Goal: Transaction & Acquisition: Purchase product/service

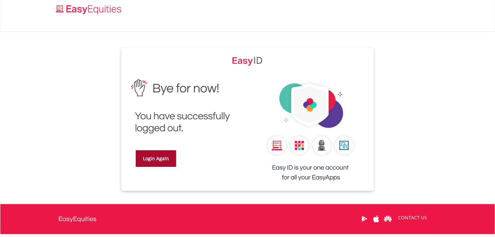
click at [153, 161] on link "Login Again" at bounding box center [156, 158] width 40 height 17
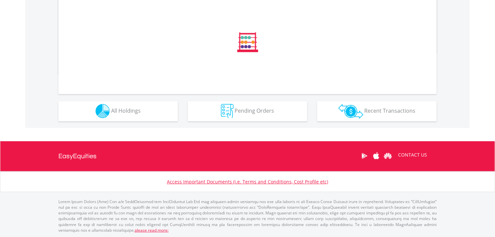
scroll to position [235, 0]
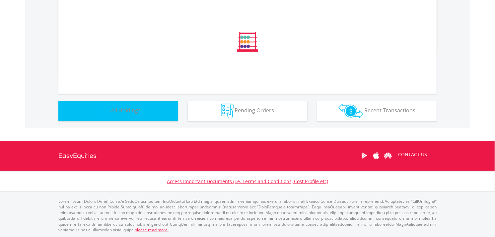
click at [155, 111] on button "Holdings All Holdings" at bounding box center [117, 111] width 119 height 20
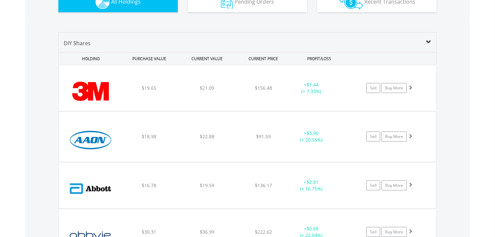
scroll to position [455, 0]
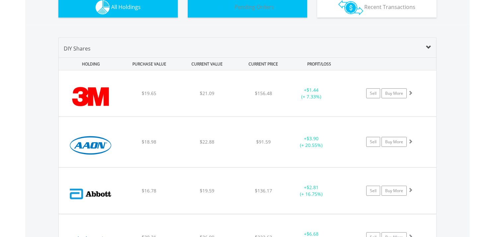
click at [246, 12] on button "Pending Orders Pending Orders" at bounding box center [247, 8] width 119 height 20
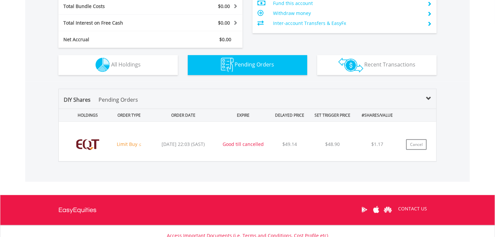
scroll to position [451, 0]
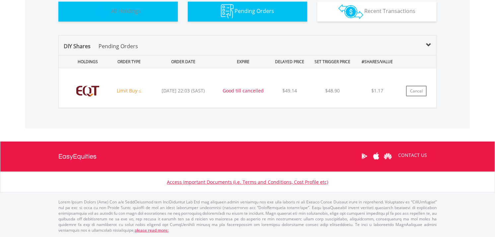
click at [129, 8] on span "All Holdings" at bounding box center [126, 10] width 30 height 7
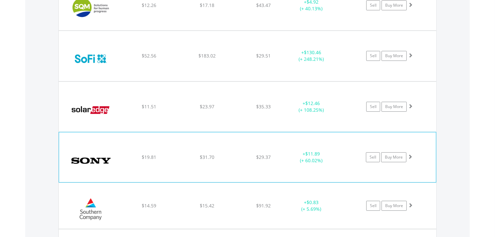
scroll to position [15343, 0]
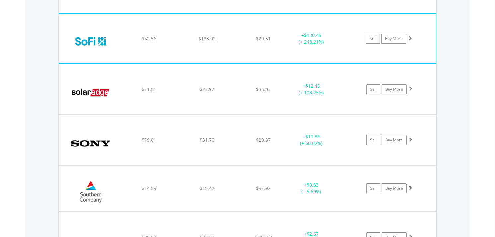
click at [411, 40] on span at bounding box center [410, 38] width 5 height 5
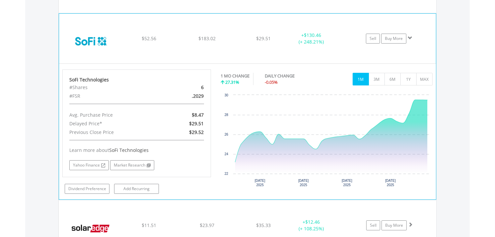
click at [411, 40] on span at bounding box center [410, 38] width 5 height 5
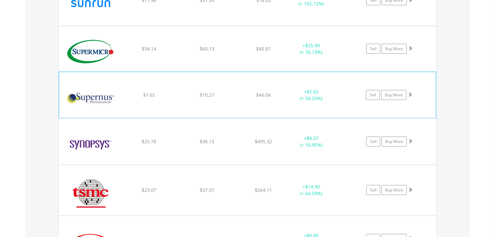
scroll to position [16228, 0]
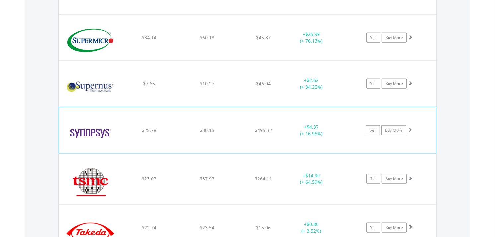
click at [410, 132] on span at bounding box center [410, 129] width 5 height 5
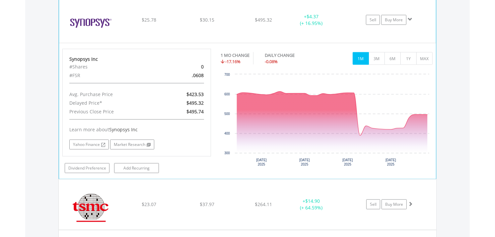
scroll to position [16338, 0]
click at [410, 21] on span at bounding box center [410, 19] width 5 height 5
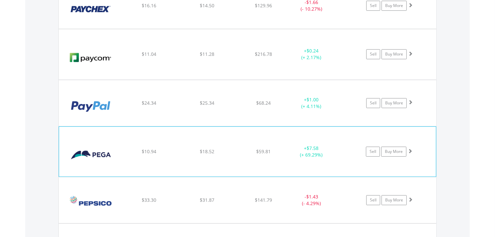
scroll to position [12737, 0]
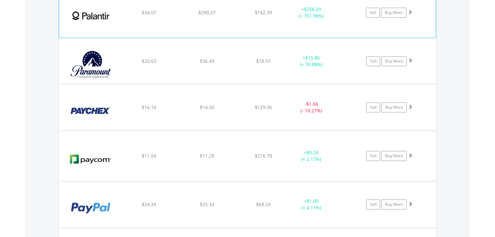
click at [410, 14] on span at bounding box center [410, 12] width 5 height 5
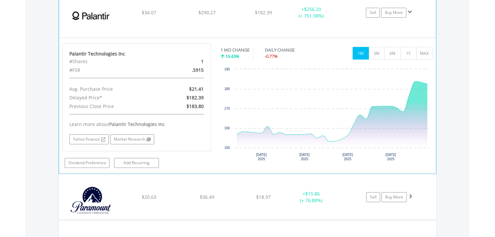
click at [410, 14] on span at bounding box center [410, 12] width 5 height 5
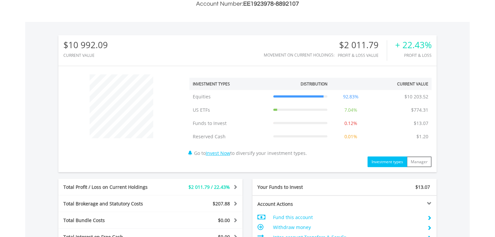
scroll to position [0, 0]
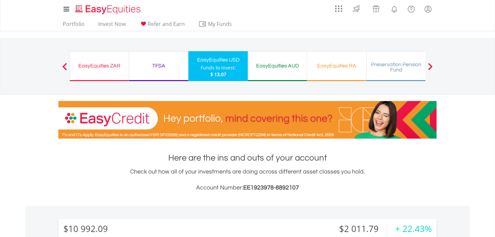
click at [297, 73] on div "EasyEquities AUD Funds to invest: $ 13.07" at bounding box center [277, 66] width 59 height 30
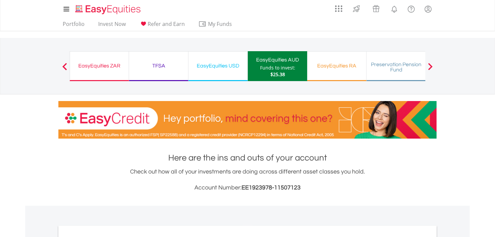
click at [428, 66] on span at bounding box center [430, 66] width 5 height 7
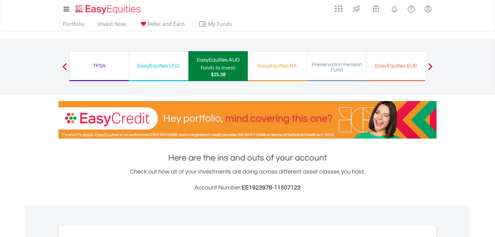
click at [428, 66] on span at bounding box center [430, 66] width 5 height 7
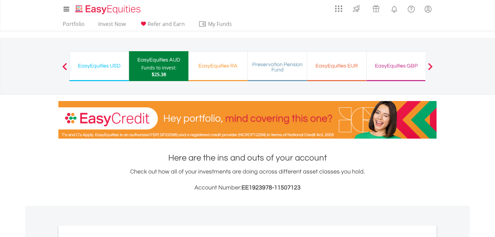
click at [346, 67] on div "EasyEquities EUR" at bounding box center [336, 65] width 51 height 9
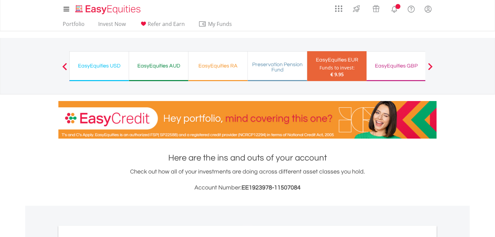
click at [385, 68] on div "EasyEquities GBP" at bounding box center [396, 65] width 51 height 9
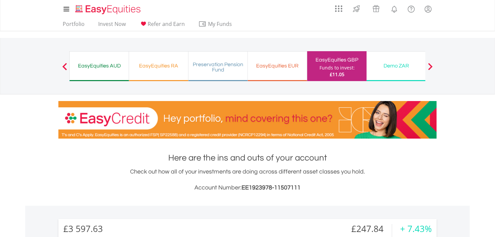
click at [286, 76] on div "EasyEquities EUR Funds to invest: £11.05" at bounding box center [277, 66] width 59 height 30
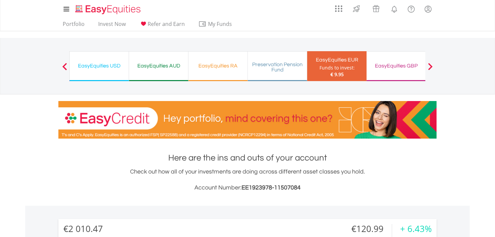
click at [171, 71] on div "EasyEquities AUD Funds to invest: € 9.95" at bounding box center [158, 66] width 59 height 30
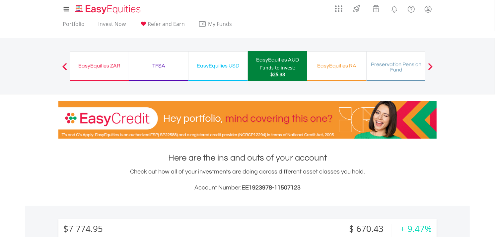
click at [225, 65] on div "EasyEquities USD" at bounding box center [218, 65] width 51 height 9
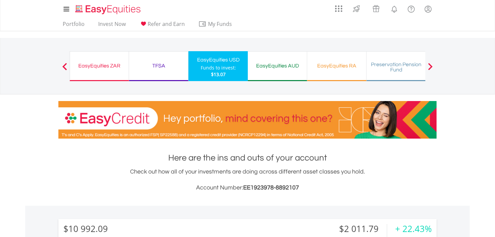
click at [138, 75] on div "TFSA Funds to invest: $13.07" at bounding box center [158, 66] width 59 height 30
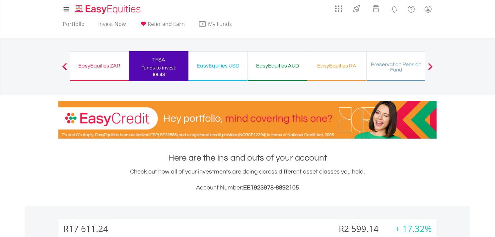
click at [101, 72] on div "EasyEquities ZAR Funds to invest: R8.43" at bounding box center [99, 66] width 59 height 30
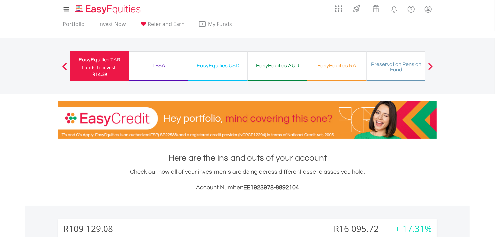
click at [430, 64] on span at bounding box center [430, 66] width 5 height 7
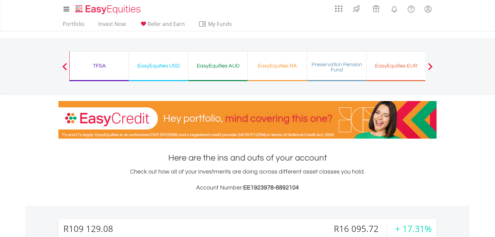
click at [431, 65] on span at bounding box center [430, 66] width 5 height 7
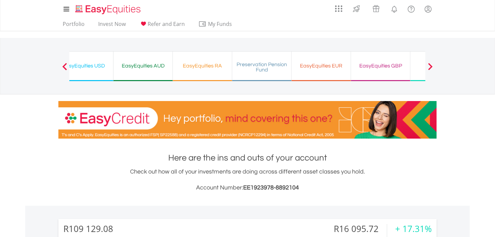
click at [431, 65] on span at bounding box center [430, 66] width 5 height 7
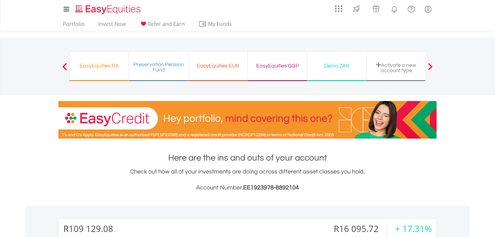
click at [87, 65] on div "EasyEquities RA" at bounding box center [99, 65] width 51 height 9
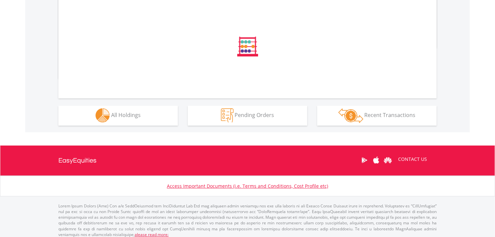
scroll to position [235, 0]
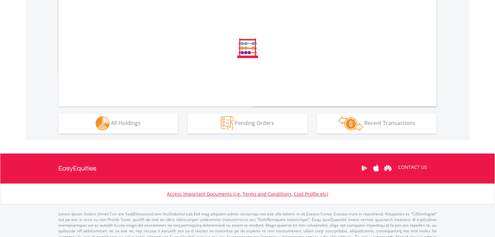
click at [134, 109] on div "Holdings All Holdings" at bounding box center [117, 119] width 129 height 27
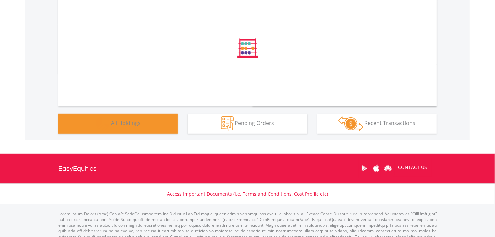
click at [135, 116] on button "Holdings All Holdings" at bounding box center [117, 124] width 119 height 20
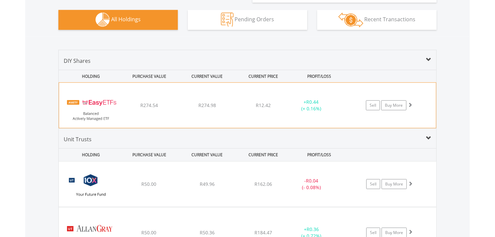
scroll to position [407, 0]
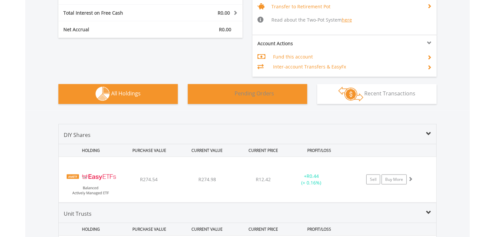
click at [264, 94] on span "Pending Orders" at bounding box center [254, 93] width 39 height 7
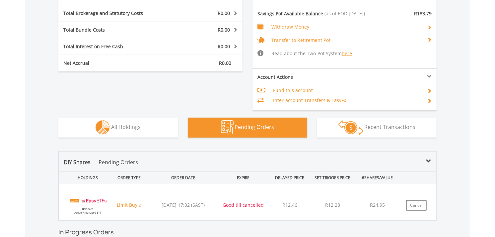
scroll to position [373, 0]
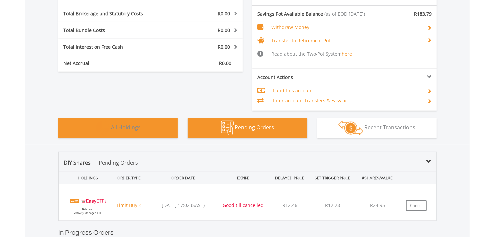
click at [141, 128] on button "Holdings All Holdings" at bounding box center [117, 128] width 119 height 20
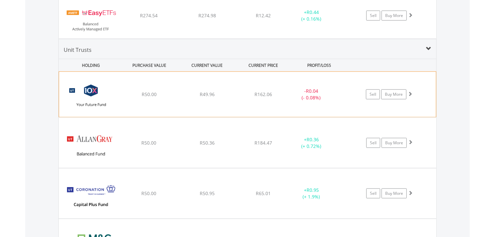
scroll to position [558, 0]
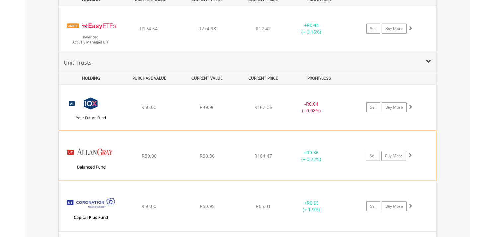
drag, startPoint x: 62, startPoint y: 63, endPoint x: 337, endPoint y: 146, distance: 287.7
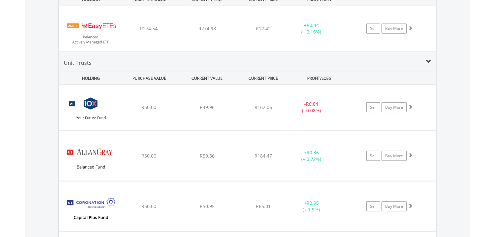
drag, startPoint x: 449, startPoint y: 76, endPoint x: 444, endPoint y: 77, distance: 4.8
click at [449, 76] on div "Value View Share View DIY Shares HOLDING PURCHASE VALUE CURRENT VALUE CURRENT P…" at bounding box center [247, 226] width 445 height 533
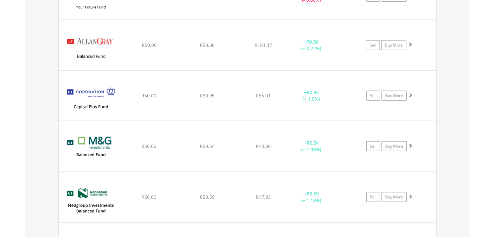
scroll to position [632, 0]
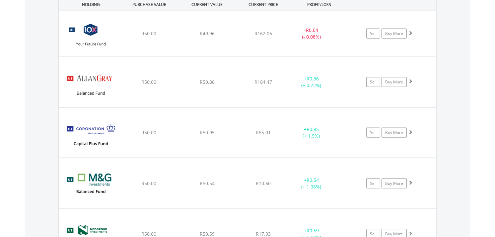
drag, startPoint x: 70, startPoint y: 16, endPoint x: 0, endPoint y: 21, distance: 69.9
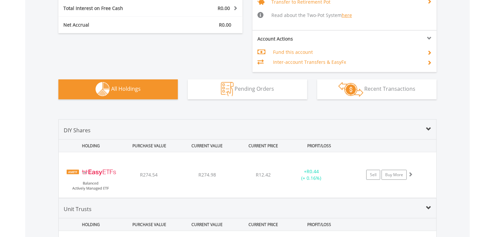
scroll to position [410, 0]
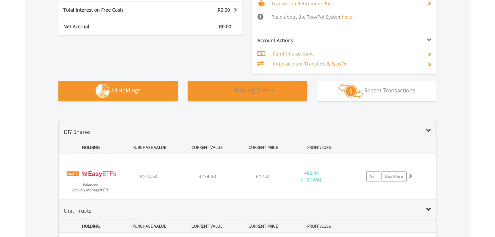
click at [246, 95] on button "Pending Orders Pending Orders" at bounding box center [247, 91] width 119 height 20
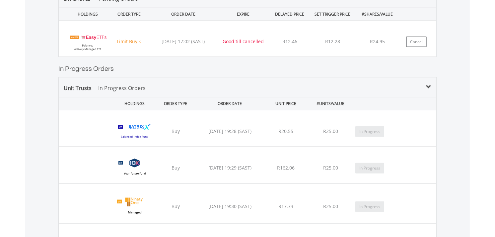
scroll to position [447, 0]
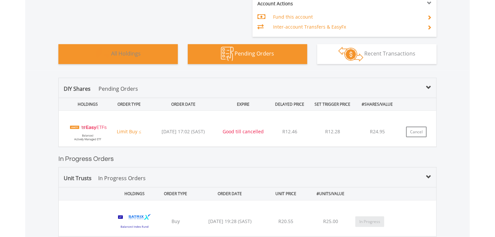
click at [128, 59] on button "Holdings All Holdings" at bounding box center [117, 54] width 119 height 20
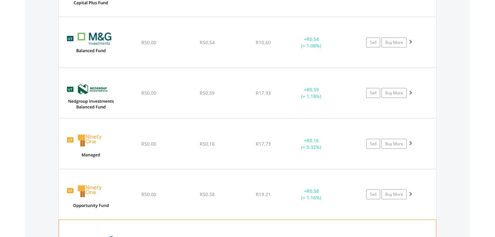
scroll to position [890, 0]
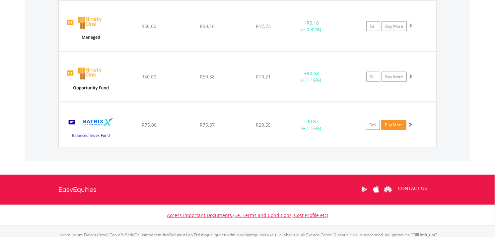
click at [389, 124] on link "Buy More" at bounding box center [393, 125] width 25 height 10
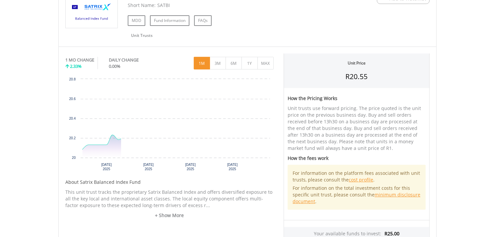
scroll to position [83, 0]
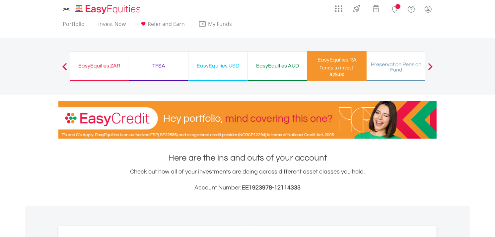
scroll to position [235, 0]
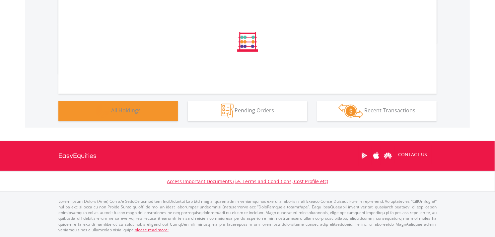
click at [137, 111] on span "All Holdings" at bounding box center [126, 110] width 30 height 7
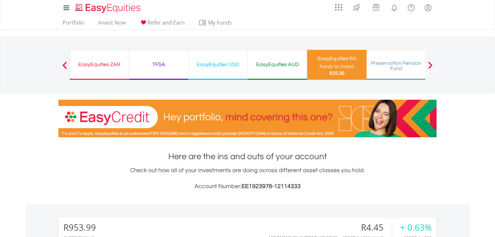
scroll to position [0, 0]
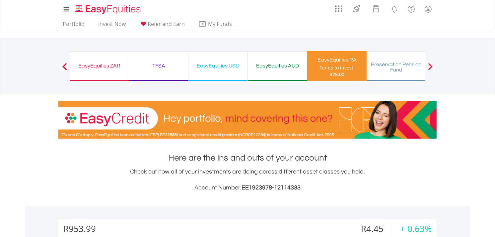
click at [159, 74] on div "TFSA Funds to invest: R25.00" at bounding box center [158, 66] width 59 height 30
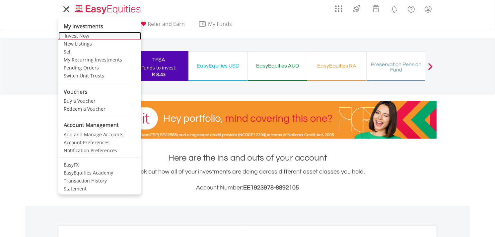
click at [76, 32] on link "Invest Now" at bounding box center [99, 36] width 83 height 8
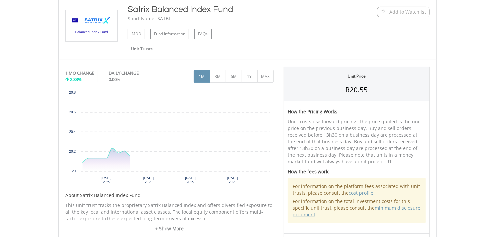
scroll to position [184, 0]
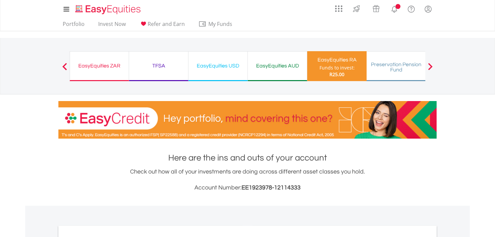
scroll to position [221, 0]
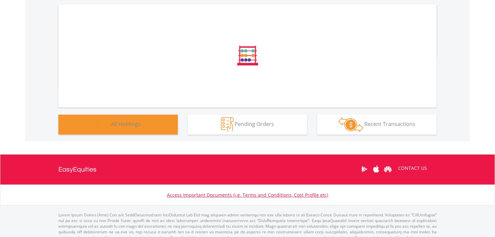
click at [143, 127] on button "Holdings All Holdings" at bounding box center [117, 125] width 119 height 20
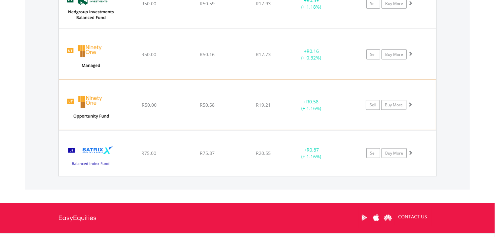
scroll to position [862, 0]
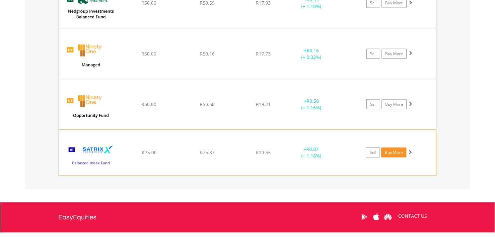
click at [403, 152] on link "Buy More" at bounding box center [393, 152] width 25 height 10
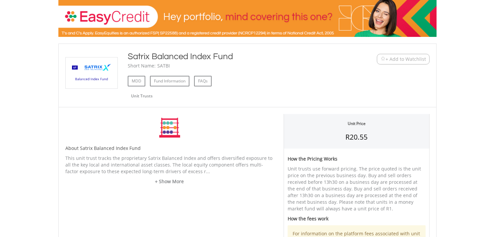
scroll to position [111, 0]
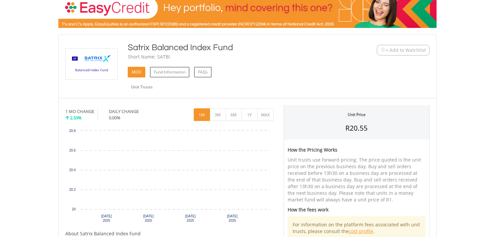
click at [133, 70] on link "MDD" at bounding box center [137, 72] width 18 height 11
